Goal: Task Accomplishment & Management: Manage account settings

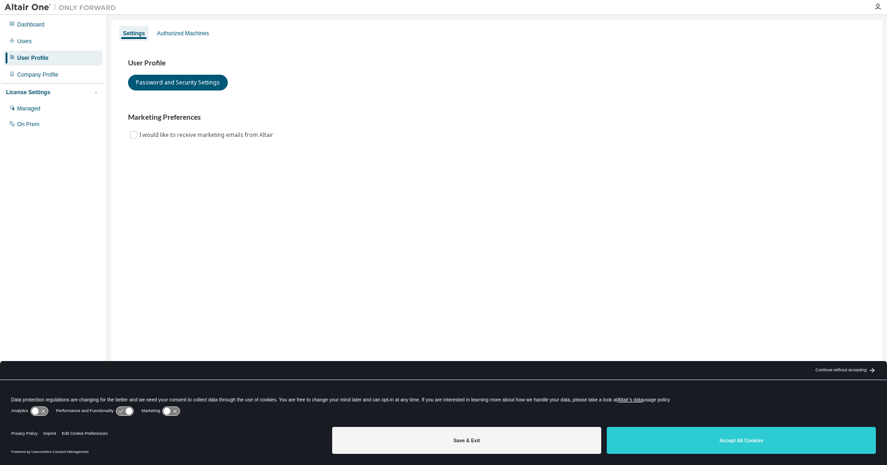
click at [47, 78] on div "Company Profile" at bounding box center [37, 74] width 41 height 7
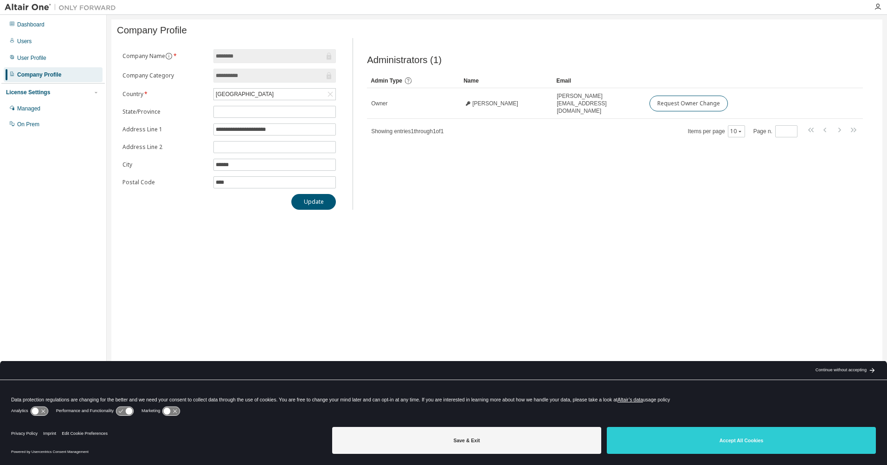
click at [28, 57] on div "User Profile" at bounding box center [31, 57] width 29 height 7
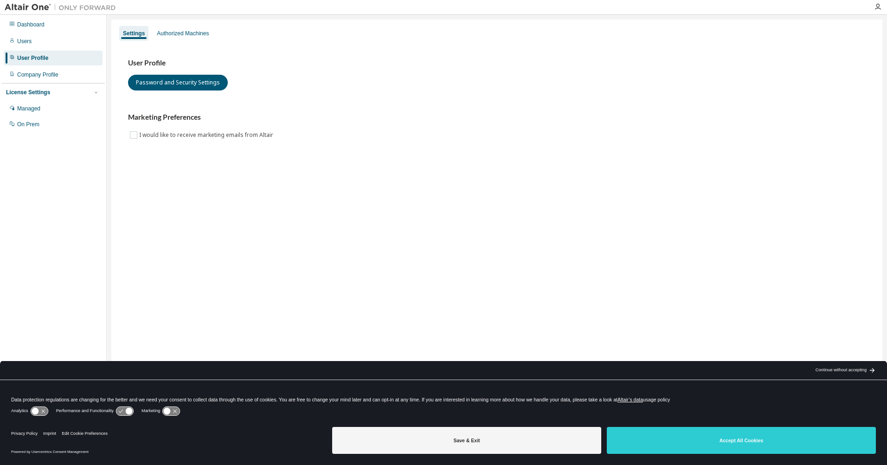
click at [28, 57] on div "User Profile" at bounding box center [32, 57] width 31 height 7
click at [27, 45] on div "Users" at bounding box center [53, 41] width 99 height 15
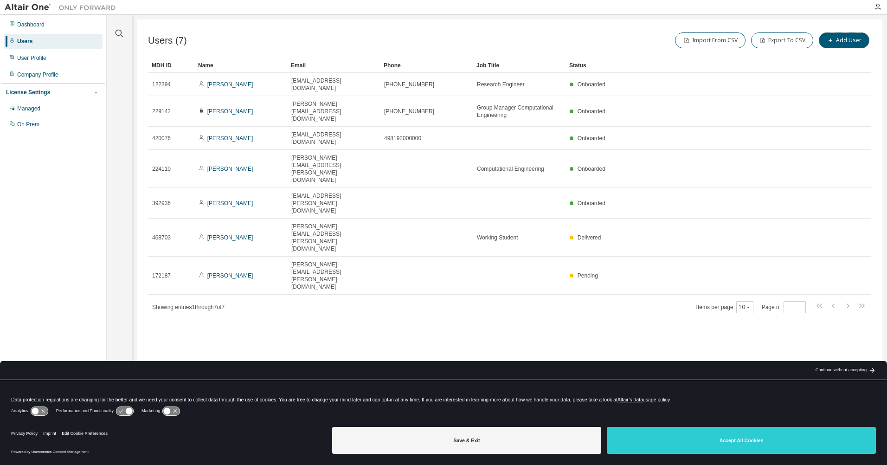
click at [827, 37] on button "Add User" at bounding box center [844, 40] width 51 height 16
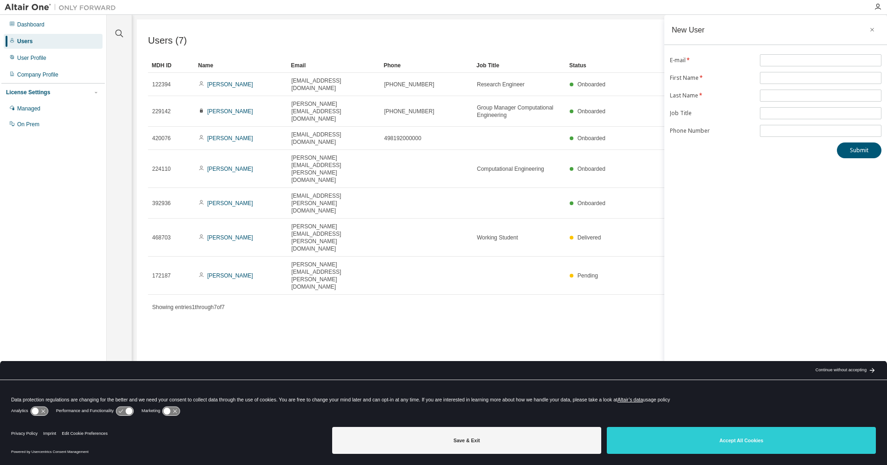
click at [810, 56] on span at bounding box center [821, 60] width 122 height 12
click at [809, 59] on input "text" at bounding box center [820, 60] width 117 height 7
type input "**********"
click at [780, 76] on input "text" at bounding box center [820, 77] width 117 height 7
type input "**********"
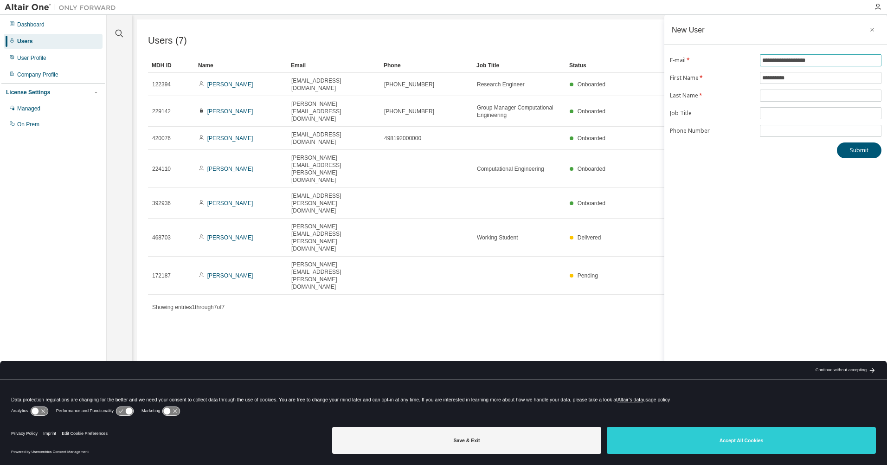
click at [818, 58] on input "**********" at bounding box center [820, 60] width 117 height 7
type input "**********"
click at [784, 91] on span at bounding box center [821, 96] width 122 height 12
click at [786, 92] on input "text" at bounding box center [820, 95] width 117 height 7
type input "********"
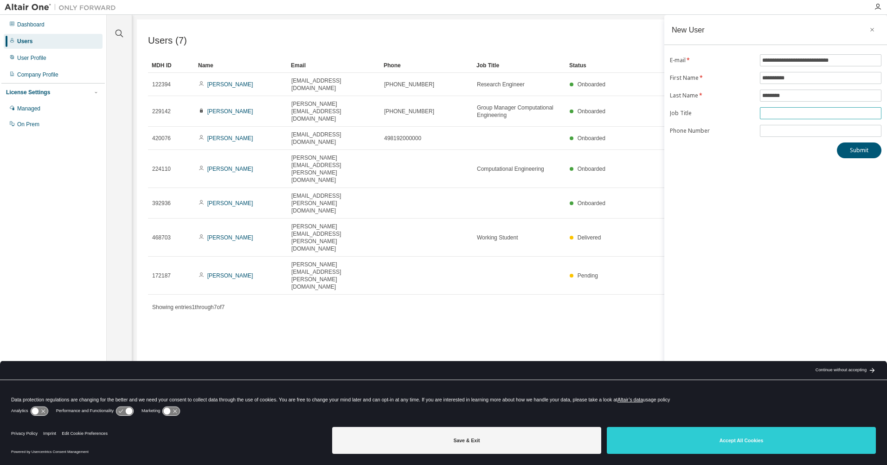
click at [792, 111] on input "text" at bounding box center [820, 112] width 117 height 7
click at [794, 114] on input "text" at bounding box center [820, 112] width 117 height 7
drag, startPoint x: 476, startPoint y: 135, endPoint x: 556, endPoint y: 135, distance: 80.2
click at [556, 150] on td "Computational Engineering" at bounding box center [519, 169] width 93 height 38
copy span "Computational Engineering"
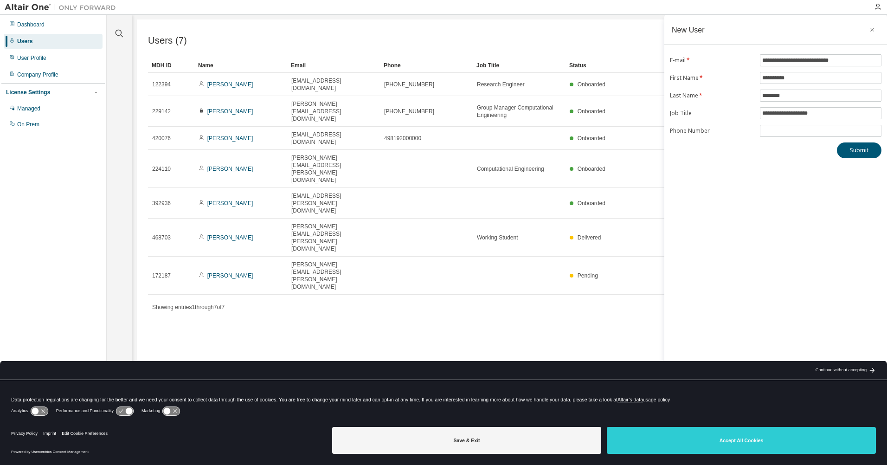
click at [762, 109] on span "**********" at bounding box center [821, 113] width 122 height 12
drag, startPoint x: 831, startPoint y: 112, endPoint x: 748, endPoint y: 107, distance: 82.7
click at [749, 107] on form "**********" at bounding box center [775, 95] width 211 height 83
paste input "*****"
type input "**********"
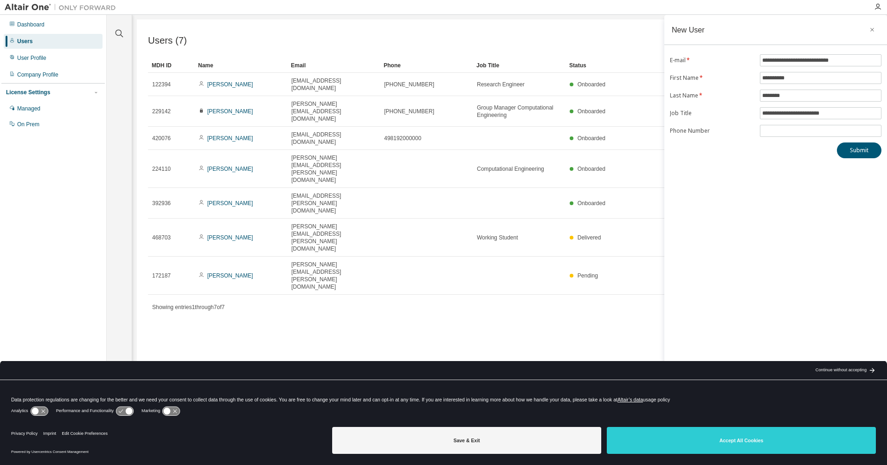
click at [768, 173] on div "**********" at bounding box center [775, 226] width 223 height 423
click at [852, 150] on button "Submit" at bounding box center [859, 150] width 45 height 16
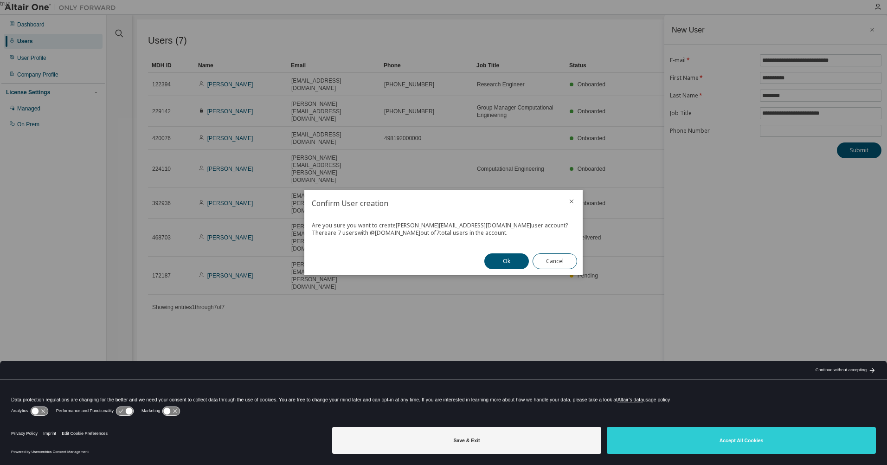
click at [500, 263] on button "Ok" at bounding box center [506, 261] width 45 height 16
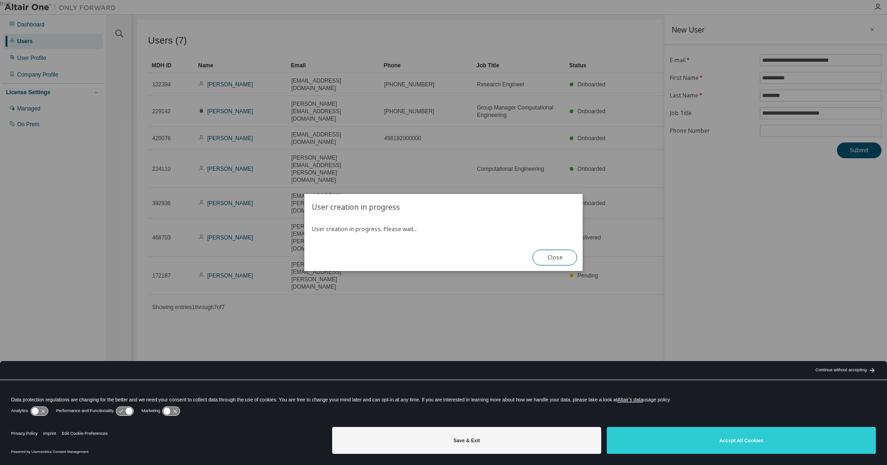
click at [557, 258] on button "Close" at bounding box center [554, 258] width 45 height 16
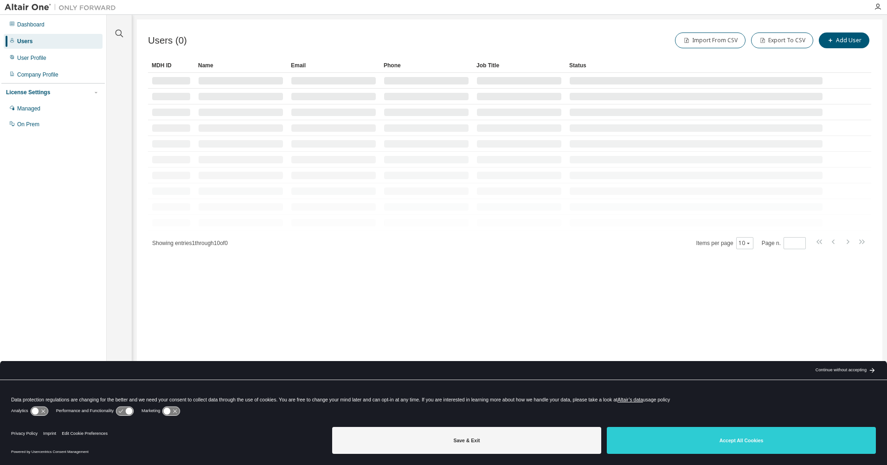
click at [205, 240] on span "Showing entries 1 through 10 of 0" at bounding box center [190, 243] width 76 height 6
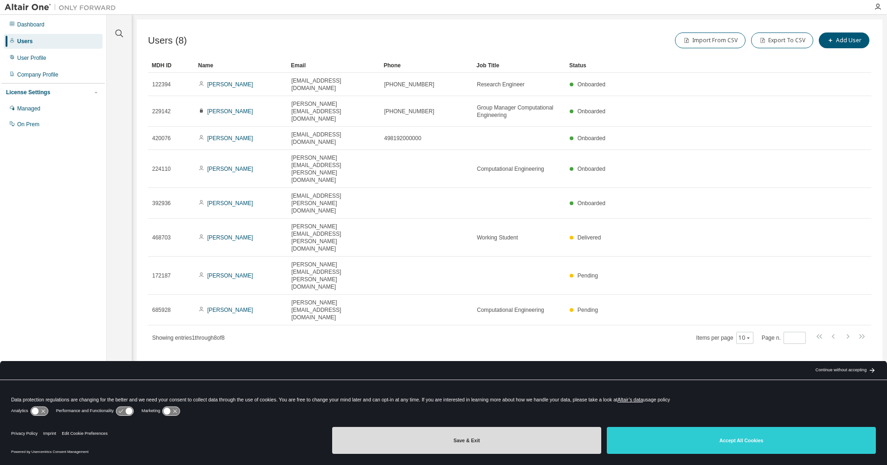
click at [434, 446] on button "Save & Exit" at bounding box center [466, 440] width 269 height 27
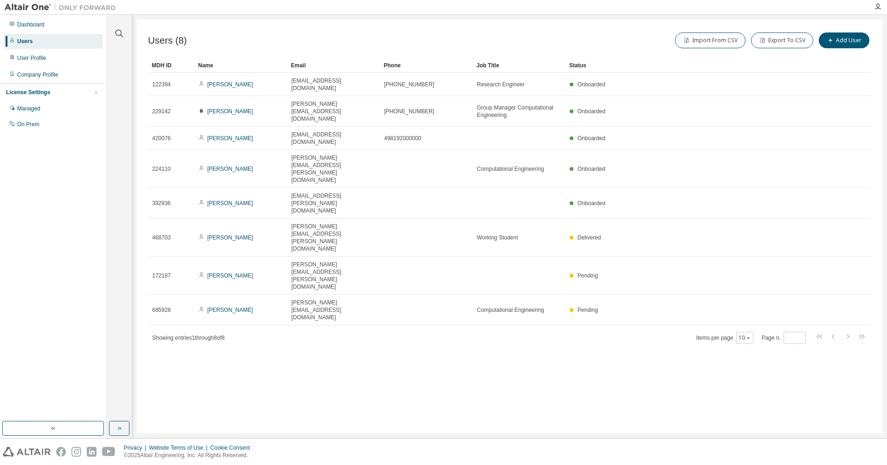
click at [214, 234] on link "Simeon Rauch" at bounding box center [230, 237] width 46 height 6
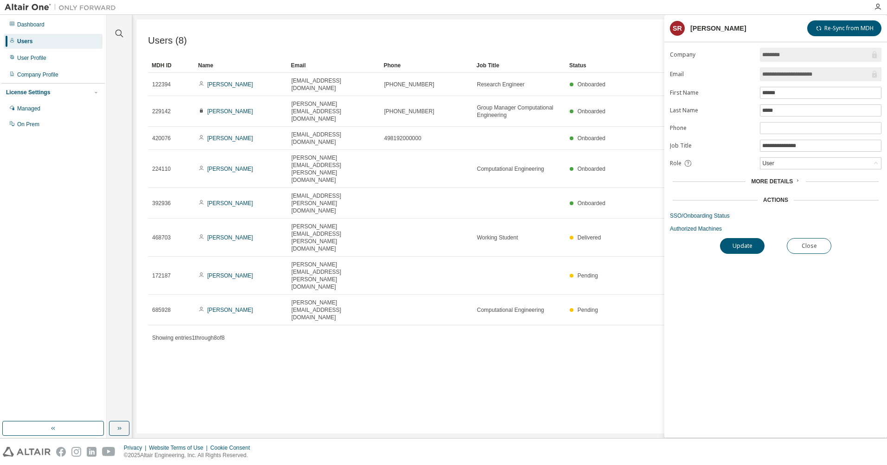
click at [782, 166] on div "User" at bounding box center [820, 163] width 121 height 11
click at [794, 179] on icon at bounding box center [797, 181] width 6 height 6
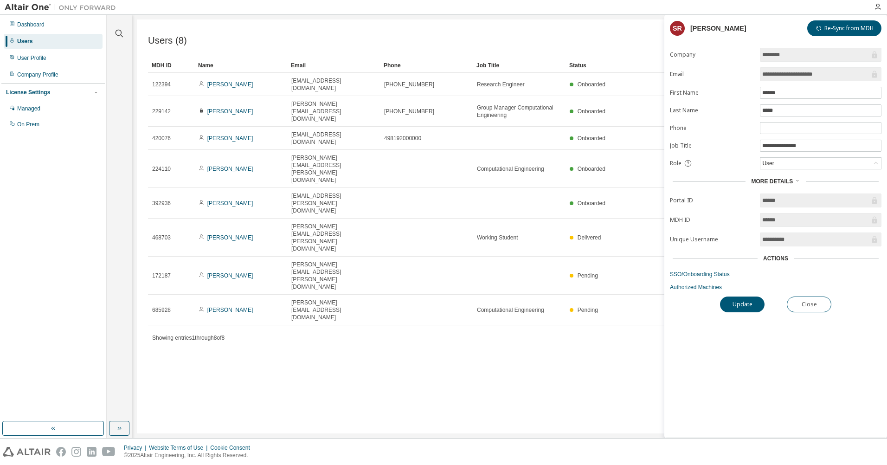
click at [713, 274] on link "SSO/Onboarding Status" at bounding box center [775, 273] width 211 height 7
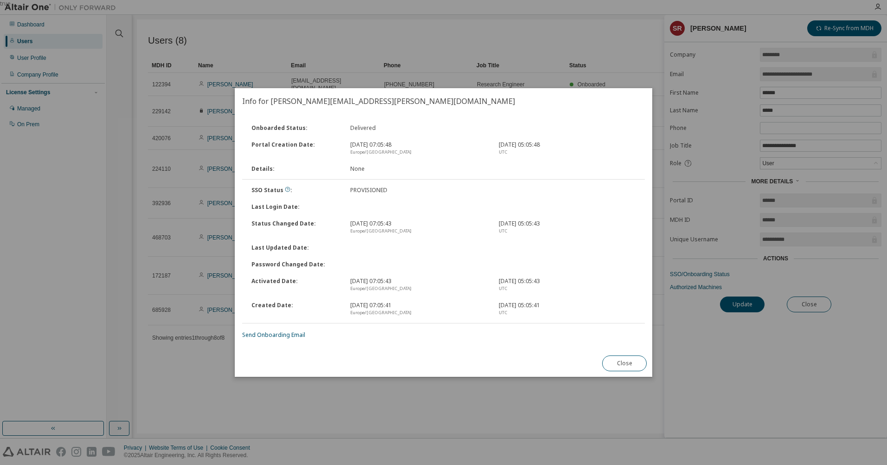
click at [628, 364] on button "Close" at bounding box center [624, 363] width 45 height 16
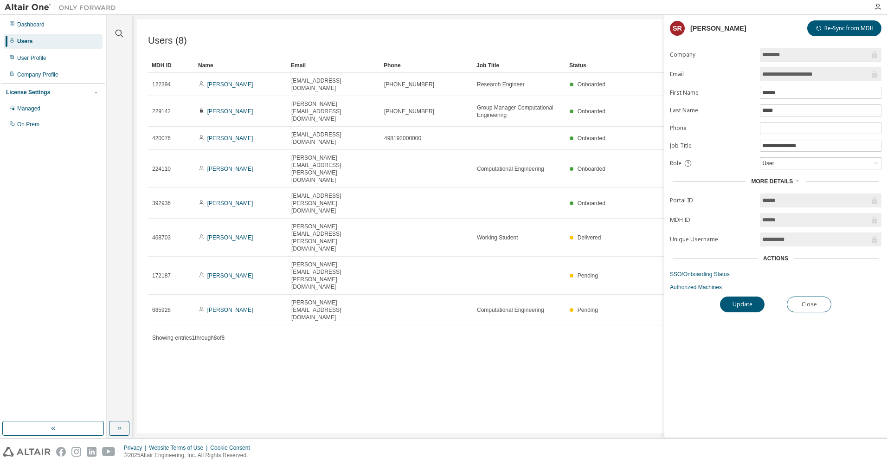
click at [787, 164] on div "User" at bounding box center [820, 163] width 121 height 11
click at [787, 163] on div "User" at bounding box center [820, 163] width 121 height 11
click at [827, 30] on button "Re-Sync from MDH" at bounding box center [844, 28] width 74 height 16
click at [813, 300] on button "Close" at bounding box center [809, 304] width 45 height 16
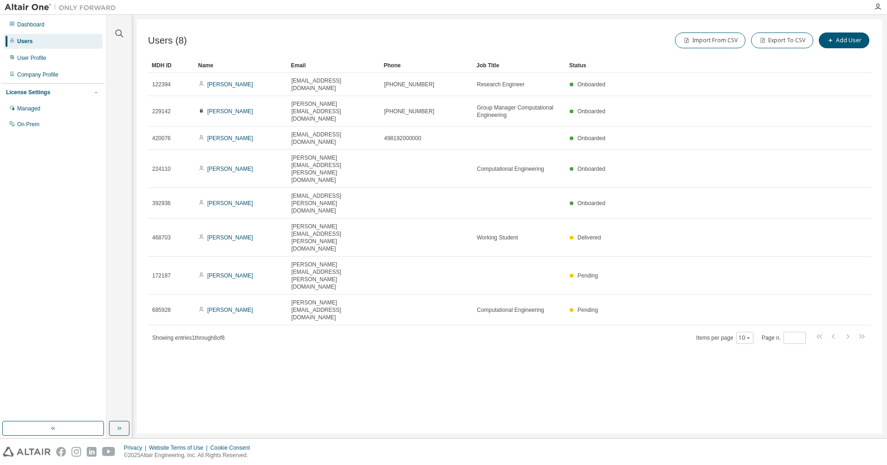
drag, startPoint x: 227, startPoint y: 161, endPoint x: 219, endPoint y: 168, distance: 10.5
drag, startPoint x: 219, startPoint y: 168, endPoint x: 183, endPoint y: 316, distance: 152.3
click at [183, 316] on div "Users (8) Import From CSV Export To CSV Add User Clear Load Save Save As Field …" at bounding box center [509, 226] width 745 height 414
click at [223, 108] on link "Michael Göttlinger" at bounding box center [230, 111] width 46 height 6
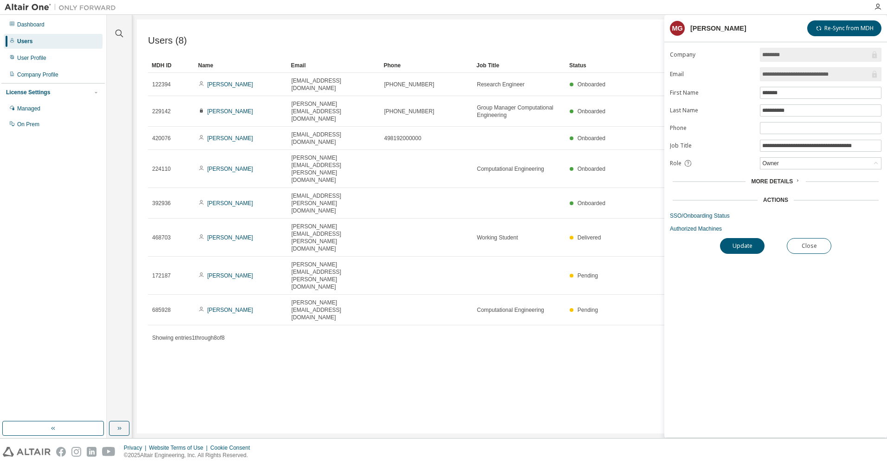
click at [569, 277] on div "Users (8) Import From CSV Export To CSV Add User Clear Load Save Save As Field …" at bounding box center [509, 226] width 745 height 414
click at [798, 242] on button "Close" at bounding box center [809, 246] width 45 height 16
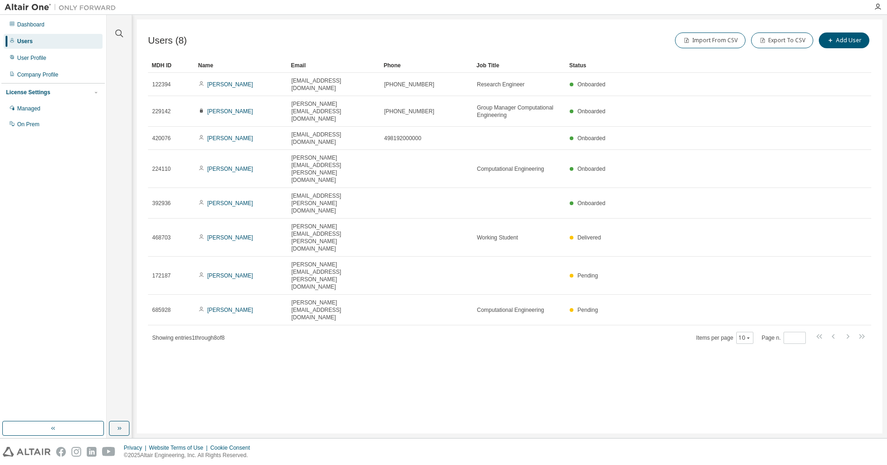
click at [596, 234] on span "Delivered" at bounding box center [589, 237] width 24 height 6
click at [863, 234] on icon at bounding box center [861, 237] width 6 height 7
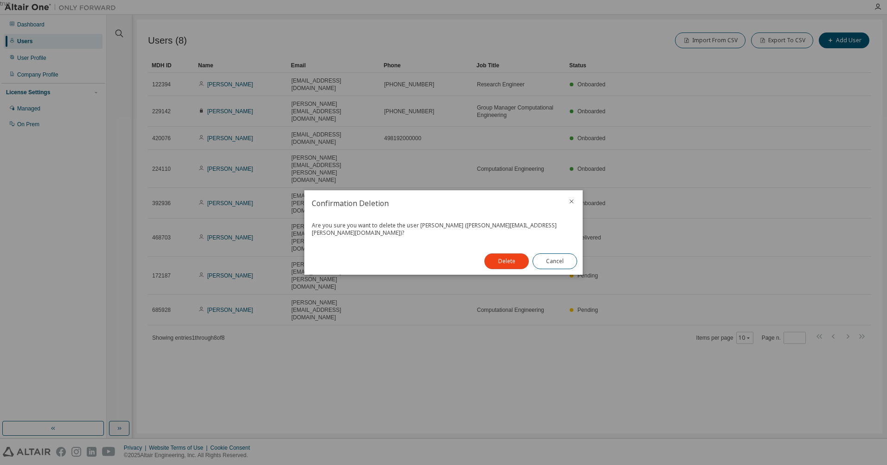
click at [508, 261] on button "Delete" at bounding box center [506, 261] width 45 height 16
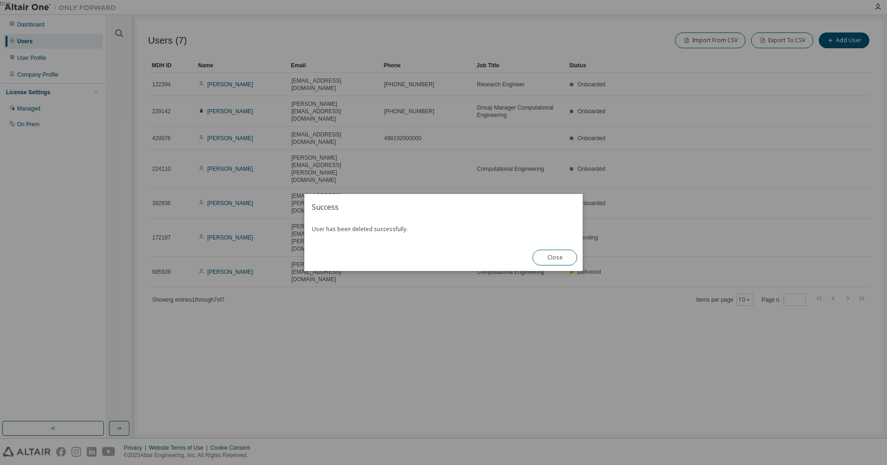
click at [558, 251] on button "Close" at bounding box center [554, 258] width 45 height 16
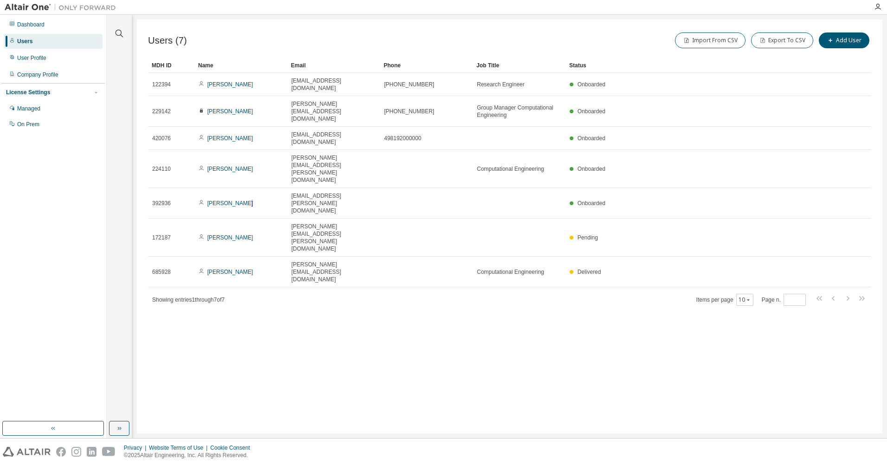
click at [242, 200] on link "Maximilian Knyrim" at bounding box center [230, 203] width 46 height 6
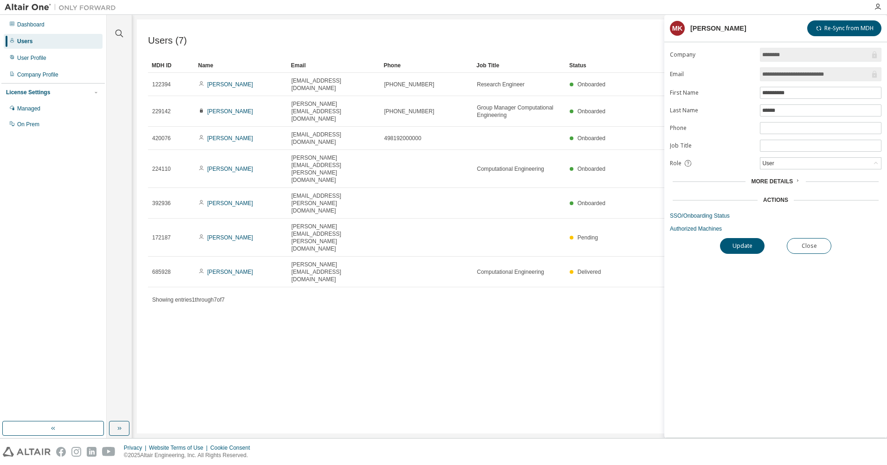
click at [561, 320] on div "Users (7) Import From CSV Export To CSV Add User Clear Load Save Save As Field …" at bounding box center [509, 226] width 745 height 414
click at [801, 246] on button "Close" at bounding box center [809, 246] width 45 height 16
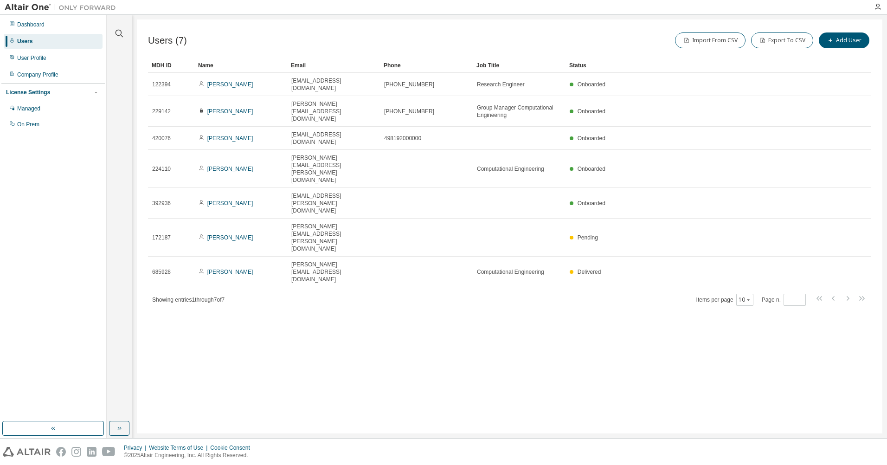
click at [862, 138] on icon at bounding box center [861, 139] width 2 height 2
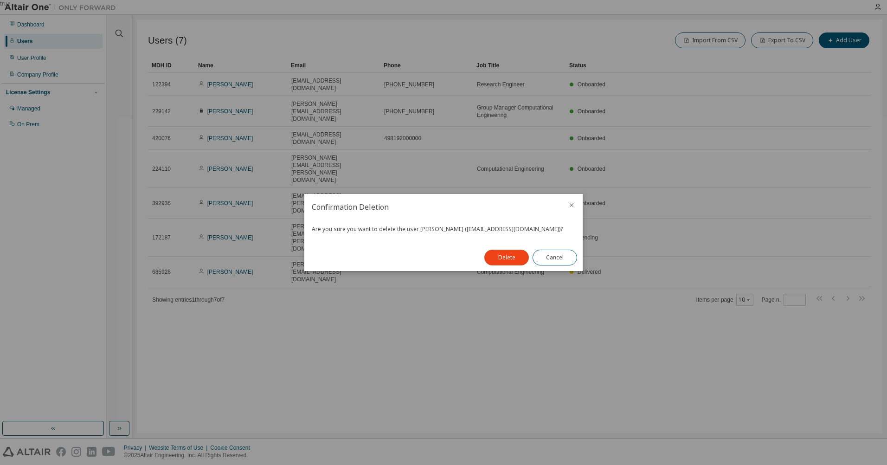
click at [516, 258] on button "Delete" at bounding box center [506, 258] width 45 height 16
click at [548, 255] on button "Close" at bounding box center [554, 258] width 45 height 16
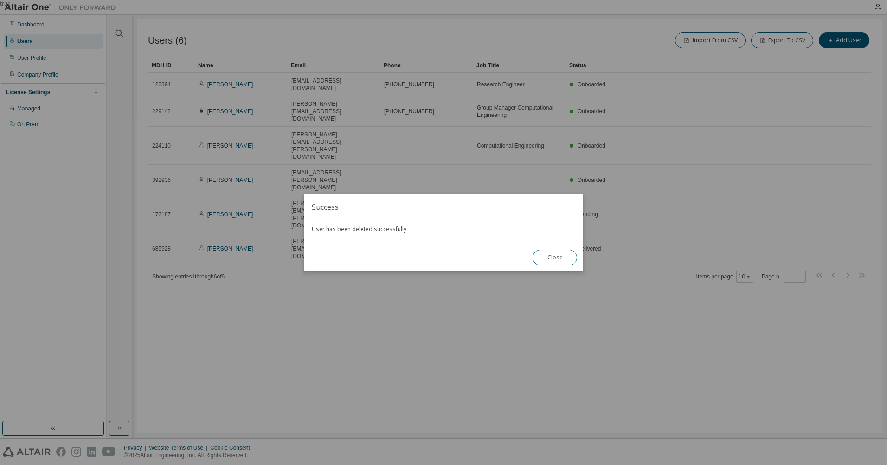
drag, startPoint x: 563, startPoint y: 282, endPoint x: 564, endPoint y: 273, distance: 9.8
click at [564, 274] on div "true" at bounding box center [443, 232] width 887 height 465
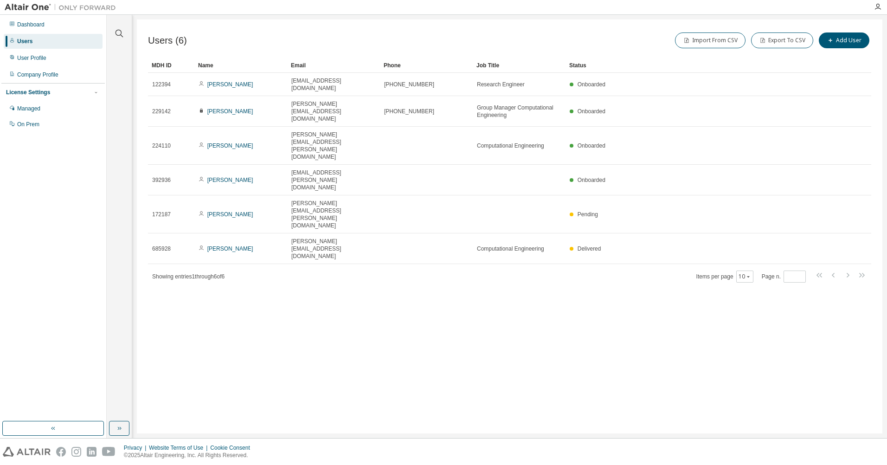
click at [876, 6] on icon "button" at bounding box center [877, 6] width 7 height 7
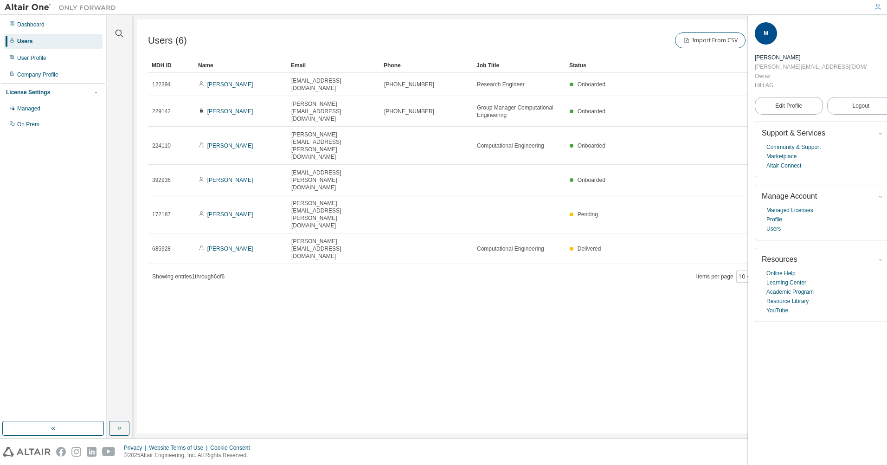
click at [852, 101] on span "Logout" at bounding box center [860, 105] width 17 height 9
